Goal: Contribute content

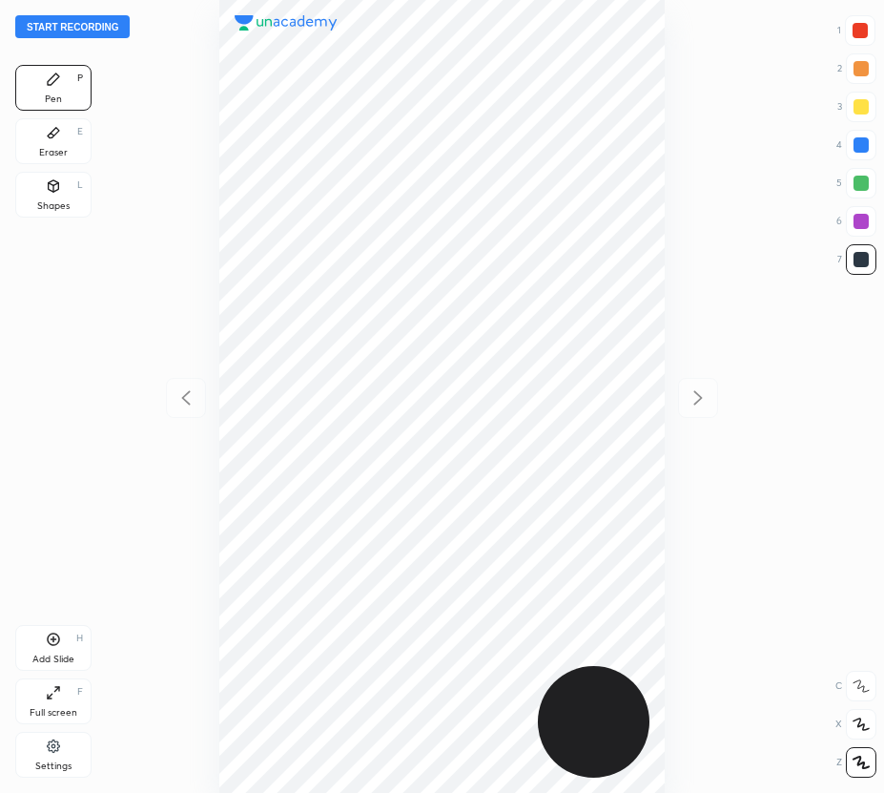
scroll to position [793, 579]
click at [87, 30] on button "Start recording" at bounding box center [72, 26] width 114 height 23
click at [76, 22] on button "End recording" at bounding box center [68, 26] width 106 height 23
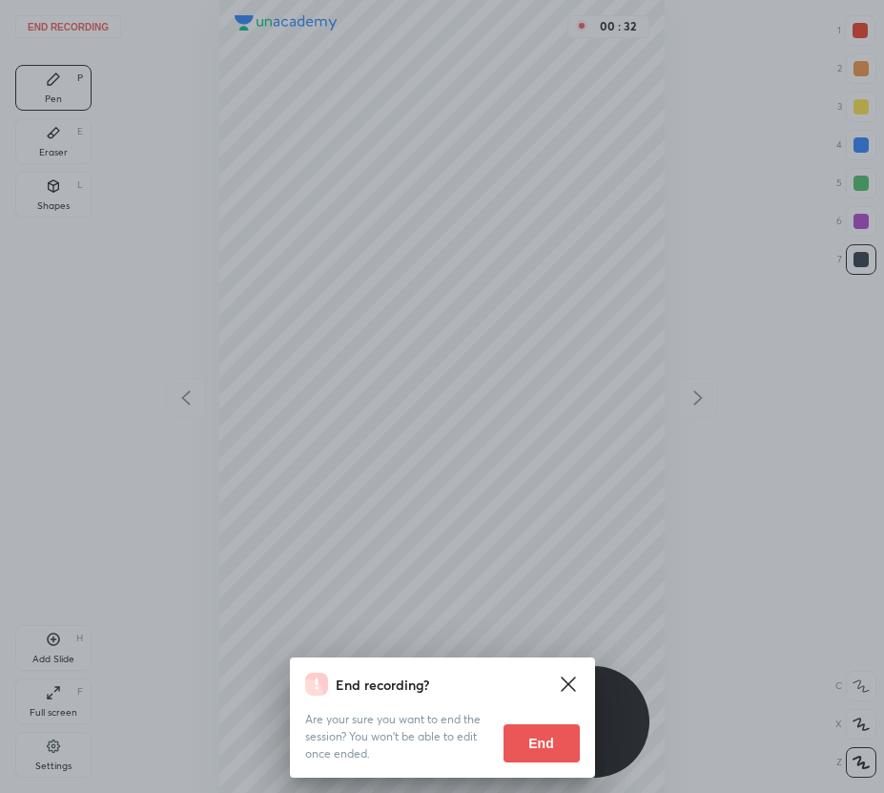
click at [565, 751] on button "End" at bounding box center [542, 743] width 76 height 38
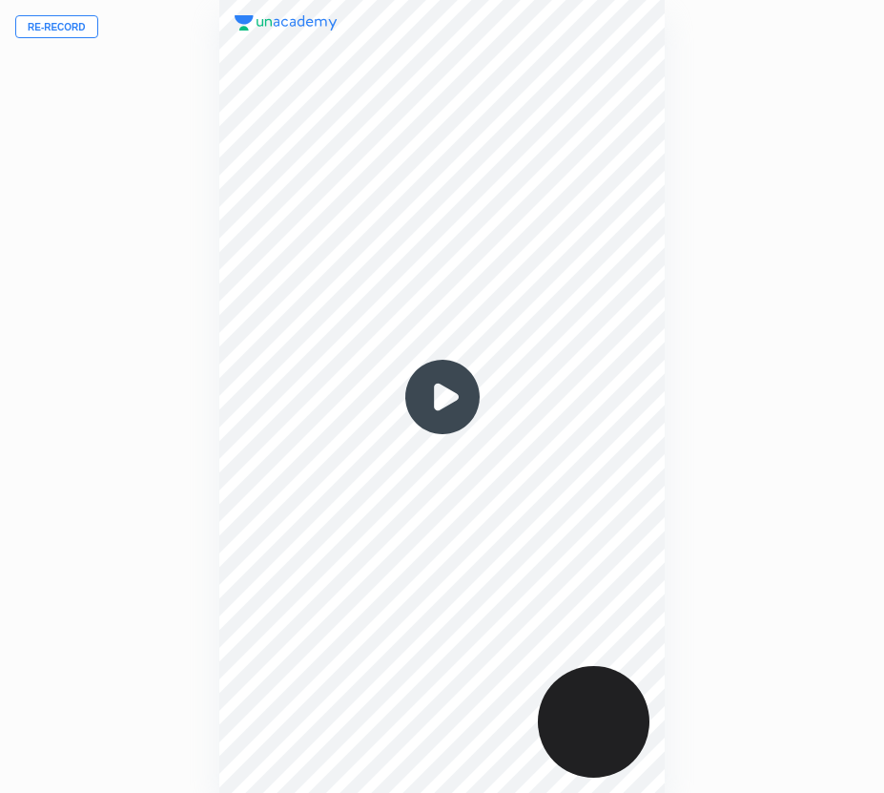
click at [71, 24] on button "Re-record" at bounding box center [56, 26] width 83 height 23
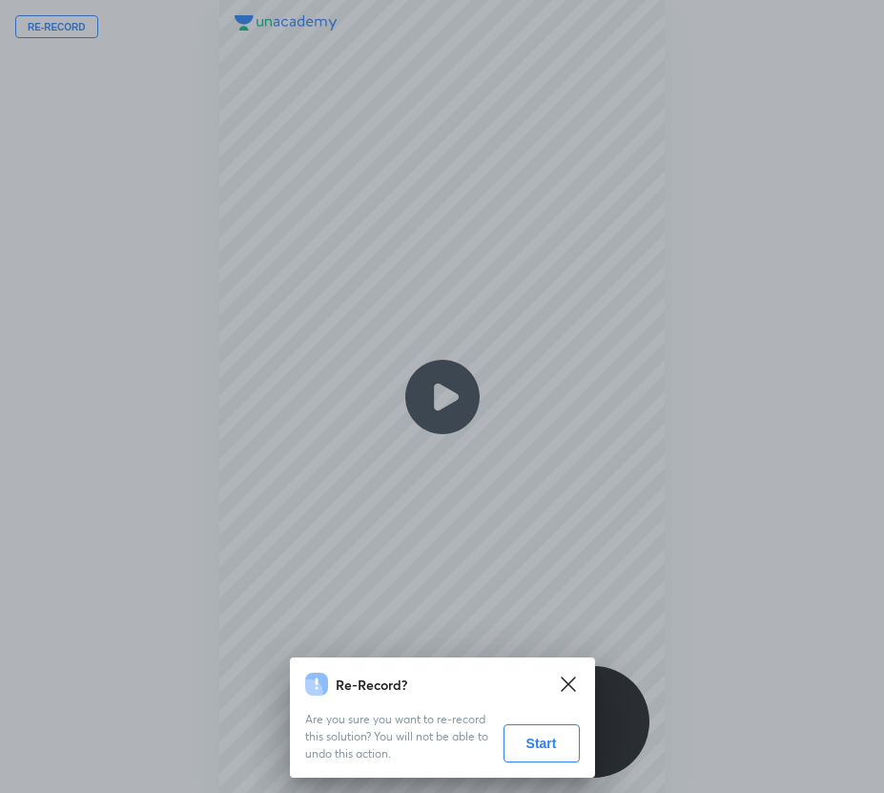
drag, startPoint x: 533, startPoint y: 747, endPoint x: 481, endPoint y: 734, distance: 53.9
click at [531, 747] on button "Start" at bounding box center [542, 743] width 76 height 38
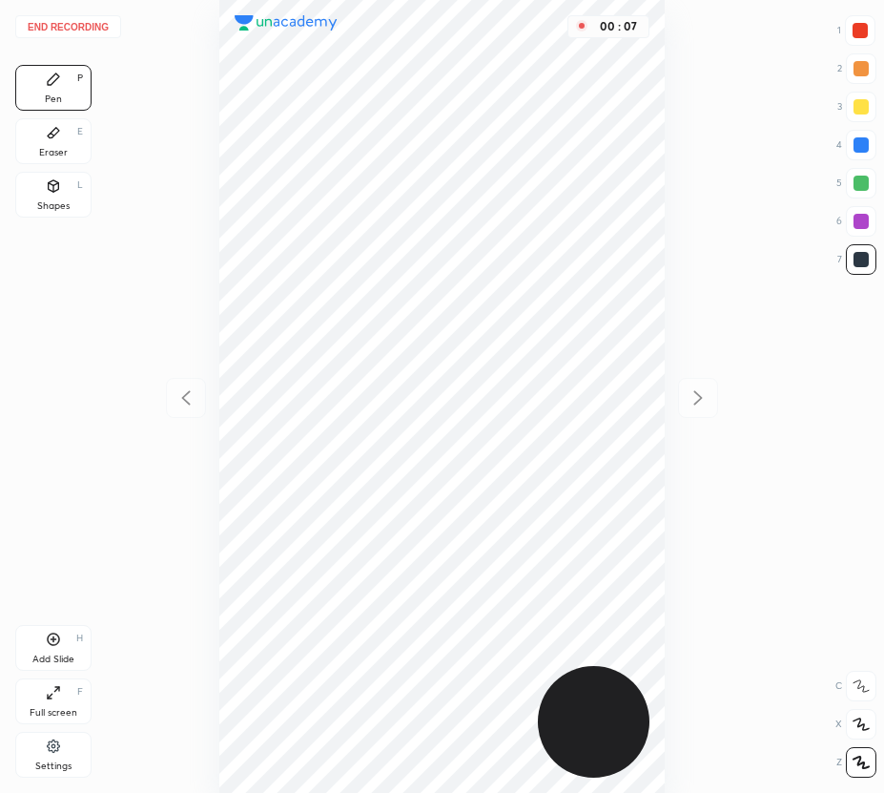
drag, startPoint x: 859, startPoint y: 731, endPoint x: 715, endPoint y: 707, distance: 146.1
click at [859, 732] on div at bounding box center [861, 724] width 31 height 31
click at [872, 146] on div at bounding box center [861, 145] width 31 height 31
click at [854, 33] on div at bounding box center [860, 30] width 15 height 15
click at [861, 148] on div at bounding box center [861, 144] width 15 height 15
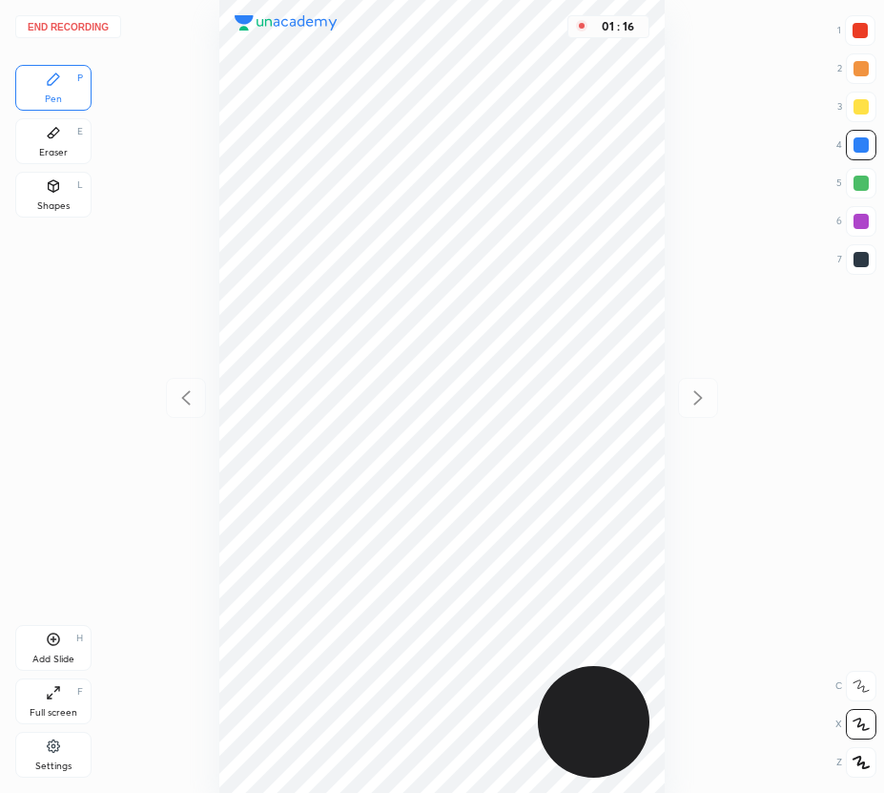
click at [859, 221] on div at bounding box center [861, 221] width 15 height 15
click at [72, 20] on button "End recording" at bounding box center [68, 26] width 106 height 23
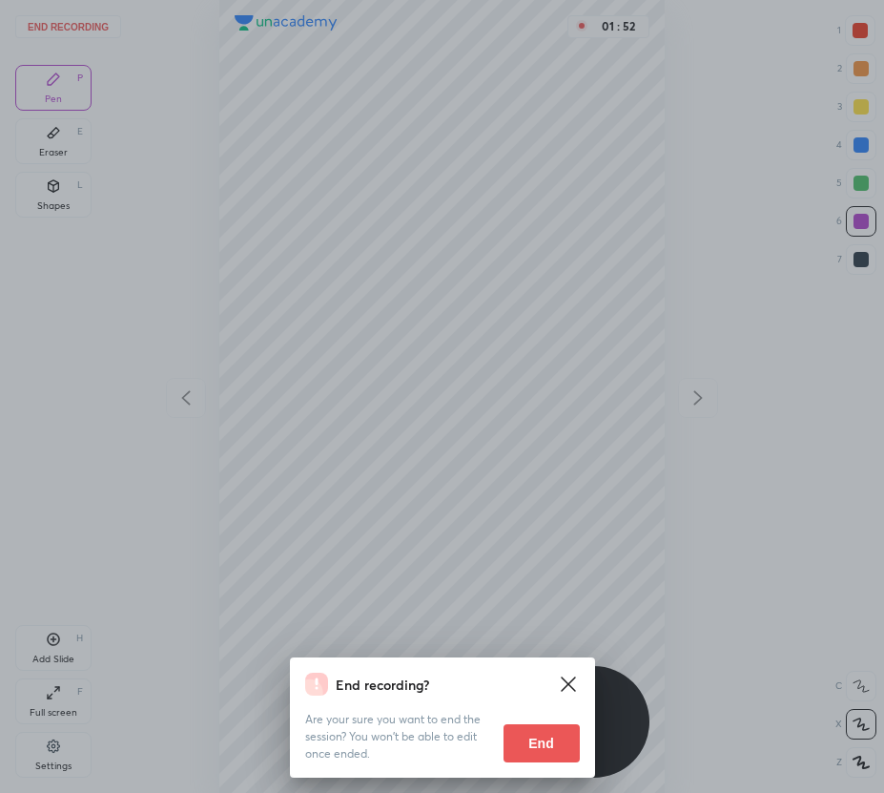
drag, startPoint x: 563, startPoint y: 739, endPoint x: 82, endPoint y: 456, distance: 557.9
click at [561, 739] on button "End" at bounding box center [542, 743] width 76 height 38
